Goal: Information Seeking & Learning: Learn about a topic

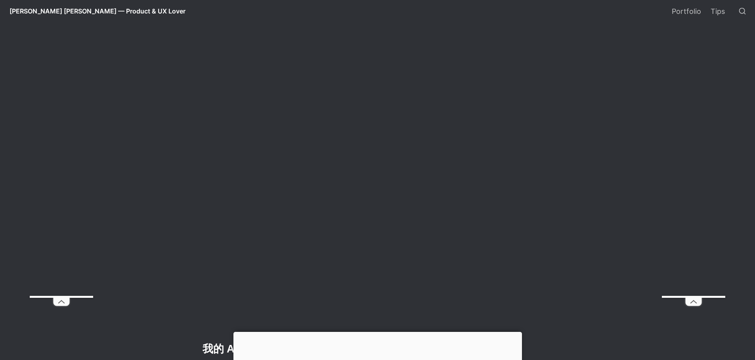
select select "語言翻譯小工具"
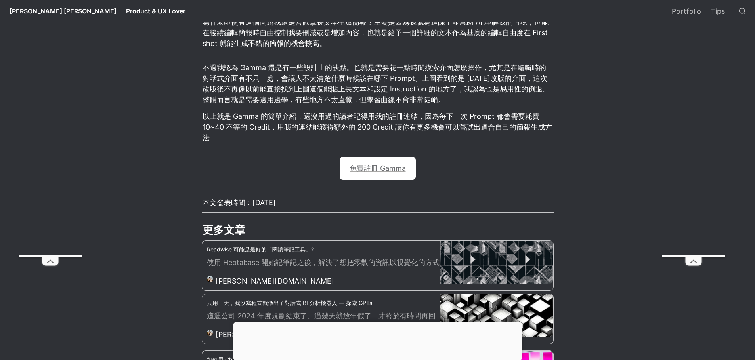
scroll to position [1785, 0]
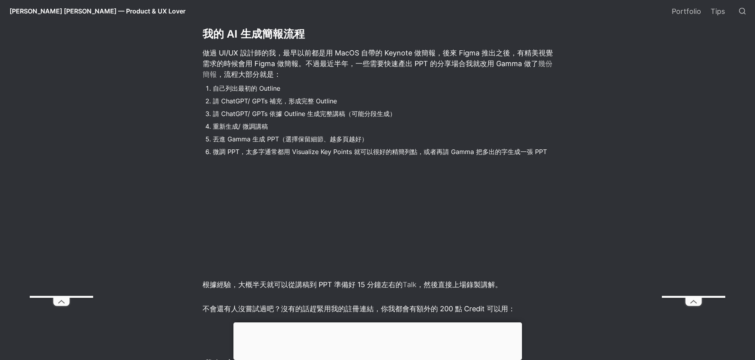
scroll to position [595, 0]
drag, startPoint x: 221, startPoint y: 101, endPoint x: 248, endPoint y: 104, distance: 27.2
click at [248, 104] on li "請 ChatGPT/ GPTs 補充，形成完整 Outline" at bounding box center [383, 100] width 341 height 12
copy li "ChatGPT"
